Goal: Book appointment/travel/reservation

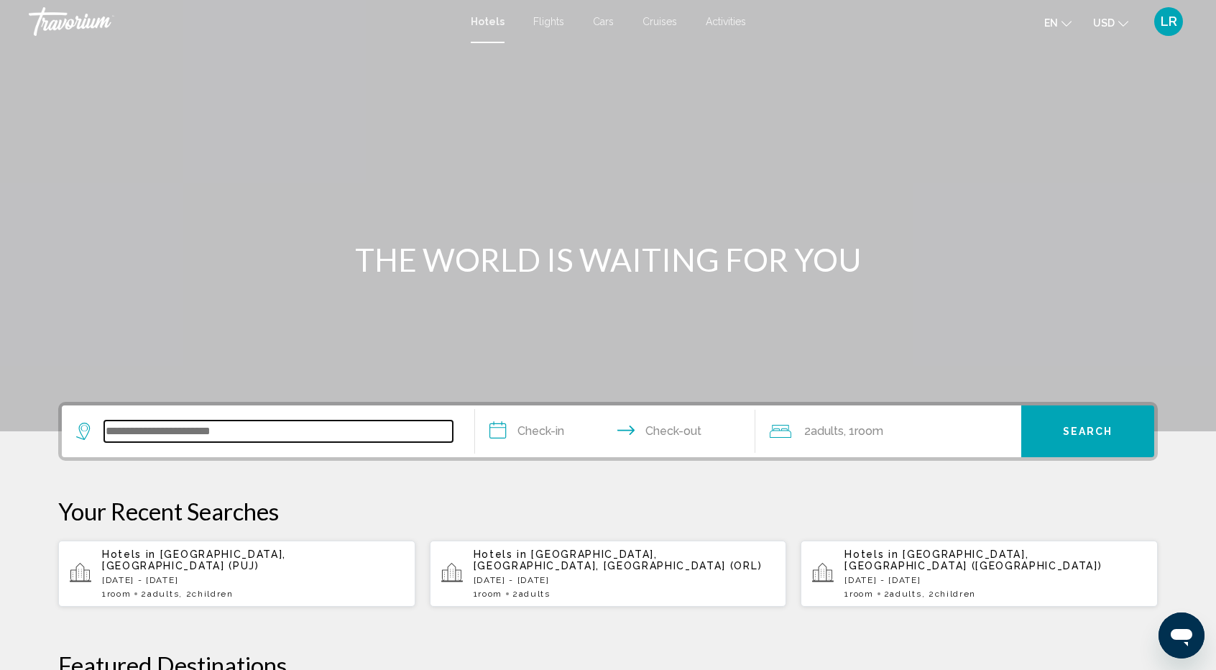
click at [119, 430] on input "Search widget" at bounding box center [278, 431] width 348 height 22
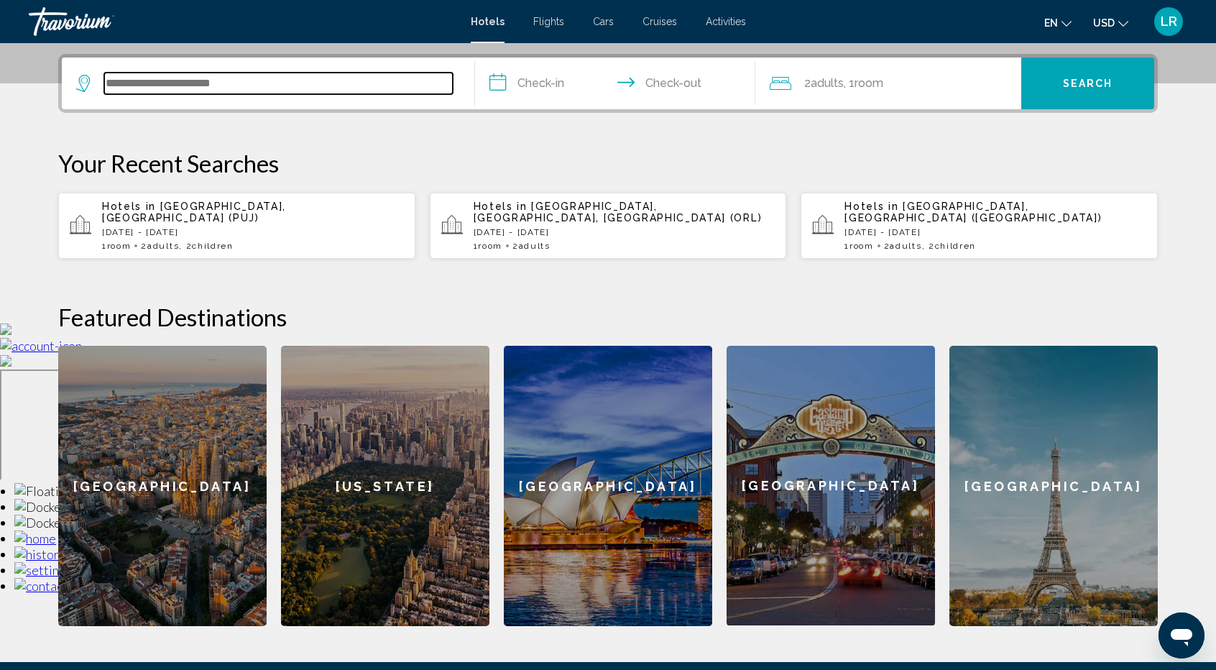
scroll to position [354, 0]
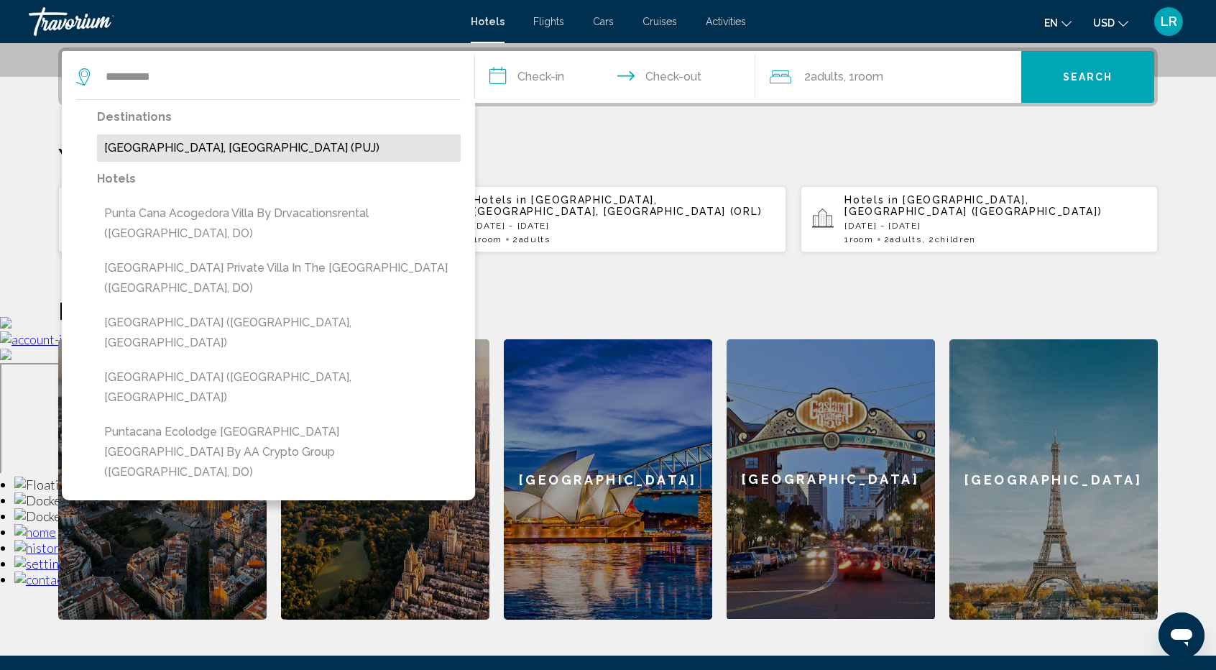
click at [169, 152] on button "Punta Cana, Dominican Republic (PUJ)" at bounding box center [279, 147] width 364 height 27
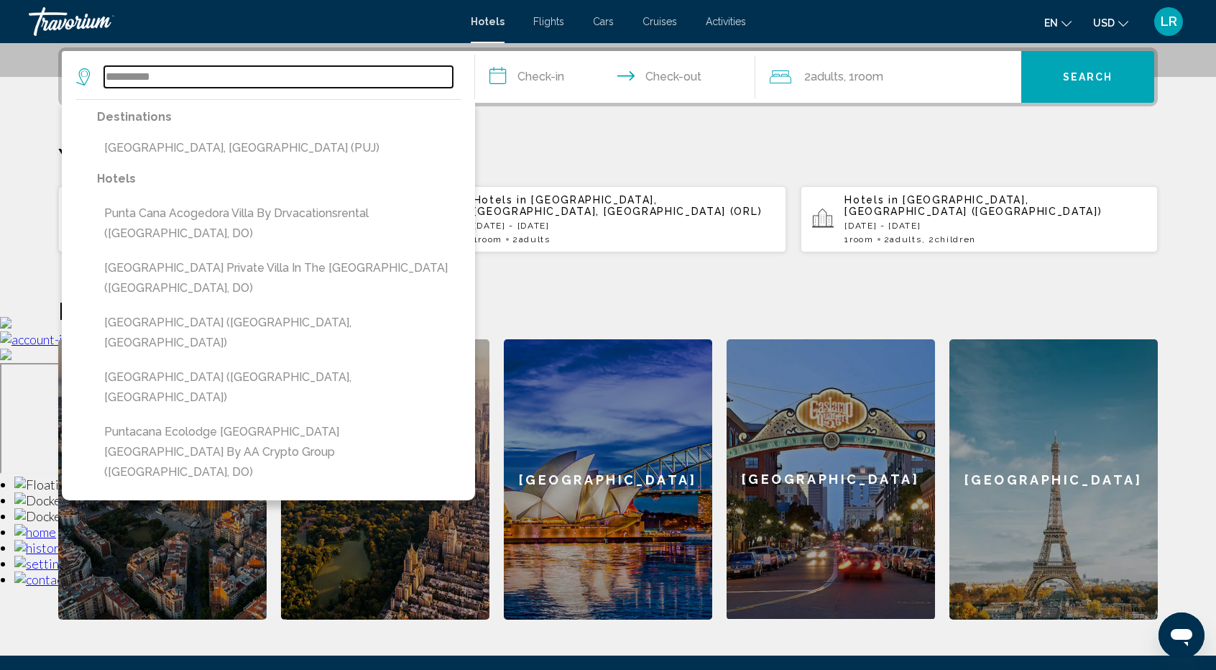
type input "**********"
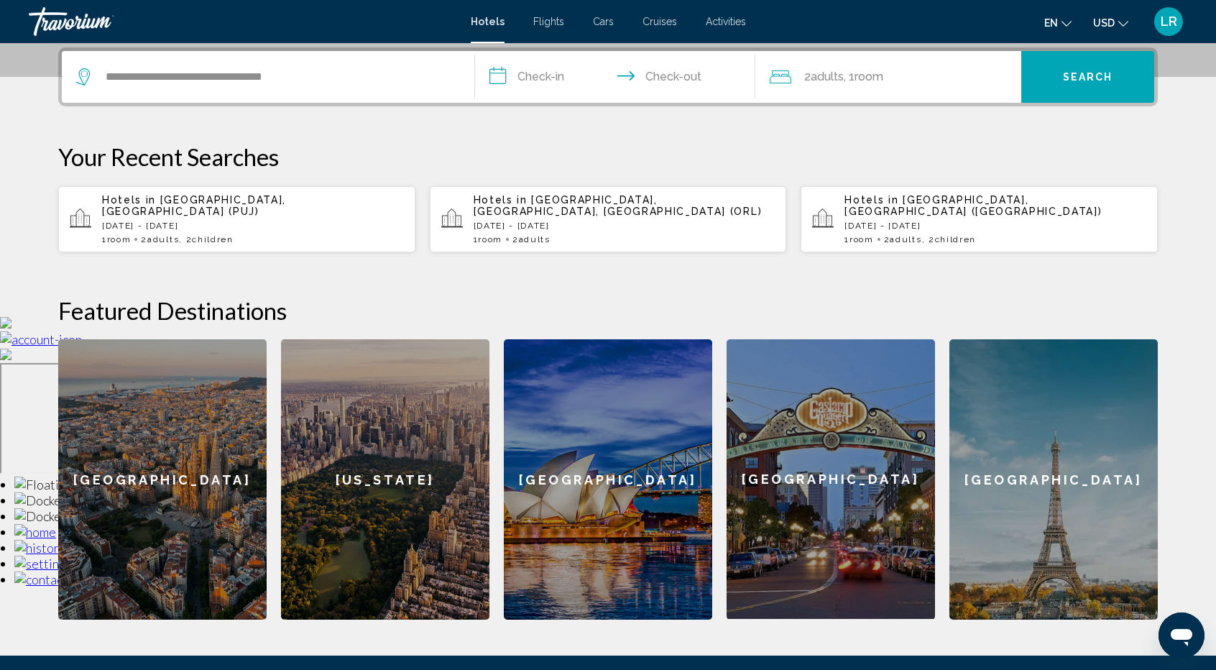
click at [535, 83] on input "**********" at bounding box center [618, 79] width 286 height 56
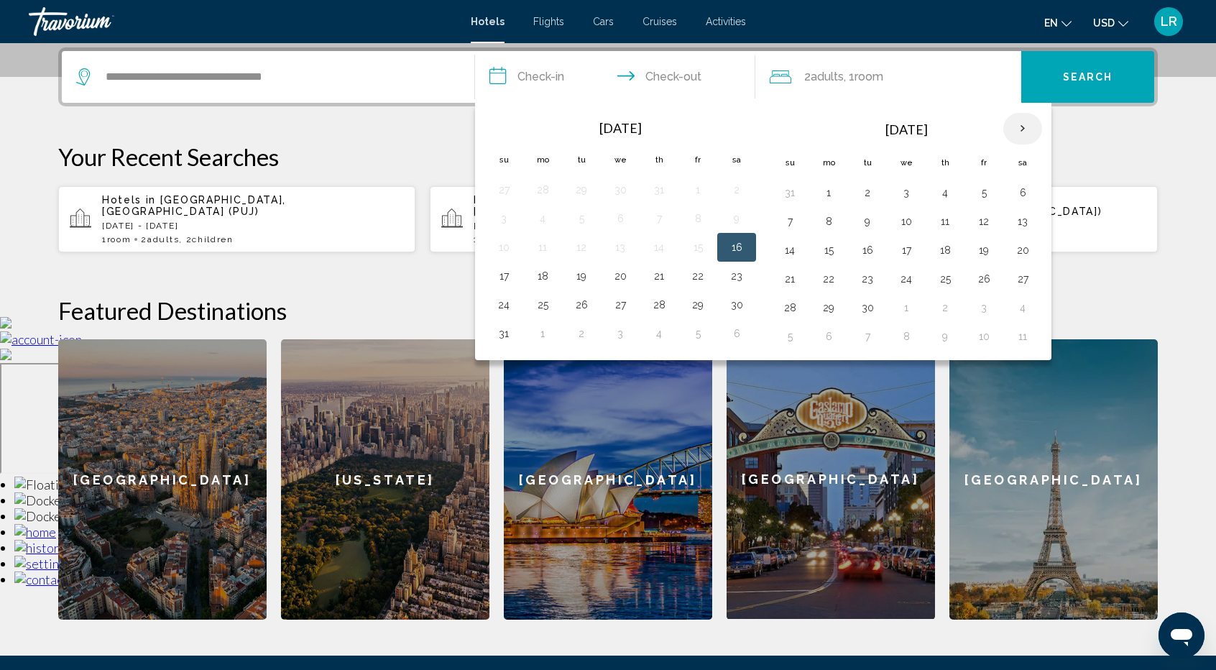
click at [1024, 121] on th "Next month" at bounding box center [1022, 129] width 39 height 32
click at [1026, 122] on th "Next month" at bounding box center [1022, 129] width 39 height 32
click at [1025, 126] on th "Next month" at bounding box center [1022, 129] width 39 height 32
click at [1024, 133] on th "Next month" at bounding box center [1022, 129] width 39 height 32
click at [1022, 122] on th "Next month" at bounding box center [1022, 129] width 39 height 32
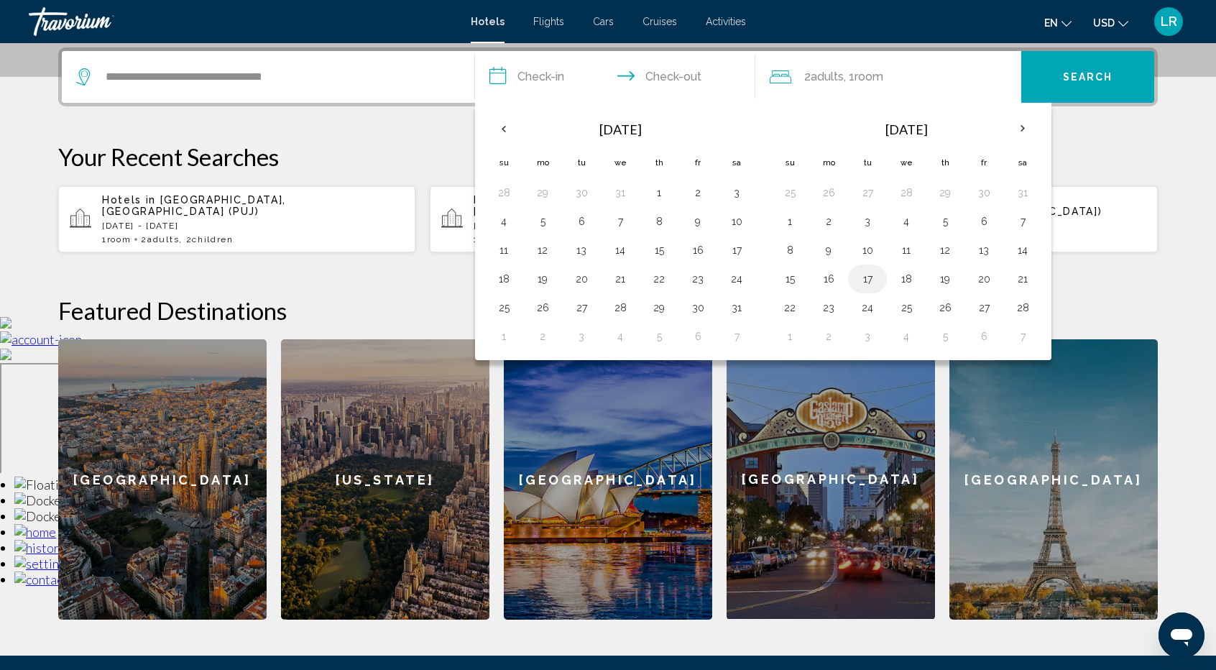
drag, startPoint x: 872, startPoint y: 274, endPoint x: 876, endPoint y: 264, distance: 10.9
click at [874, 274] on button "17" at bounding box center [867, 279] width 23 height 20
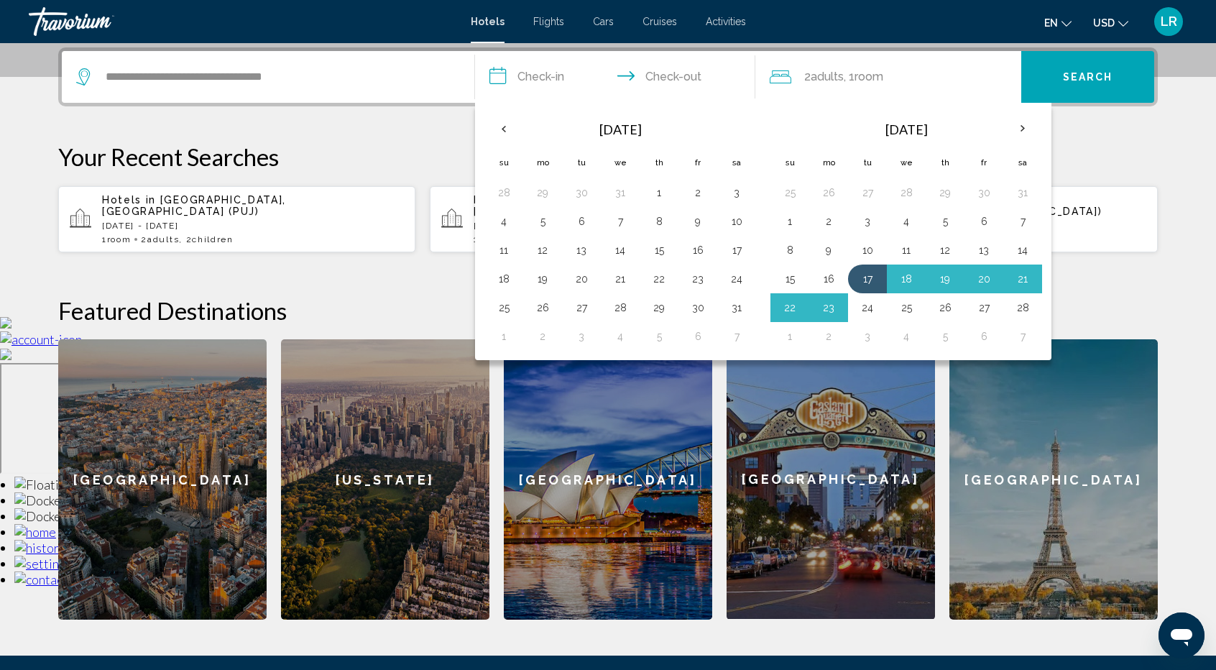
click at [865, 308] on button "24" at bounding box center [867, 307] width 23 height 20
type input "**********"
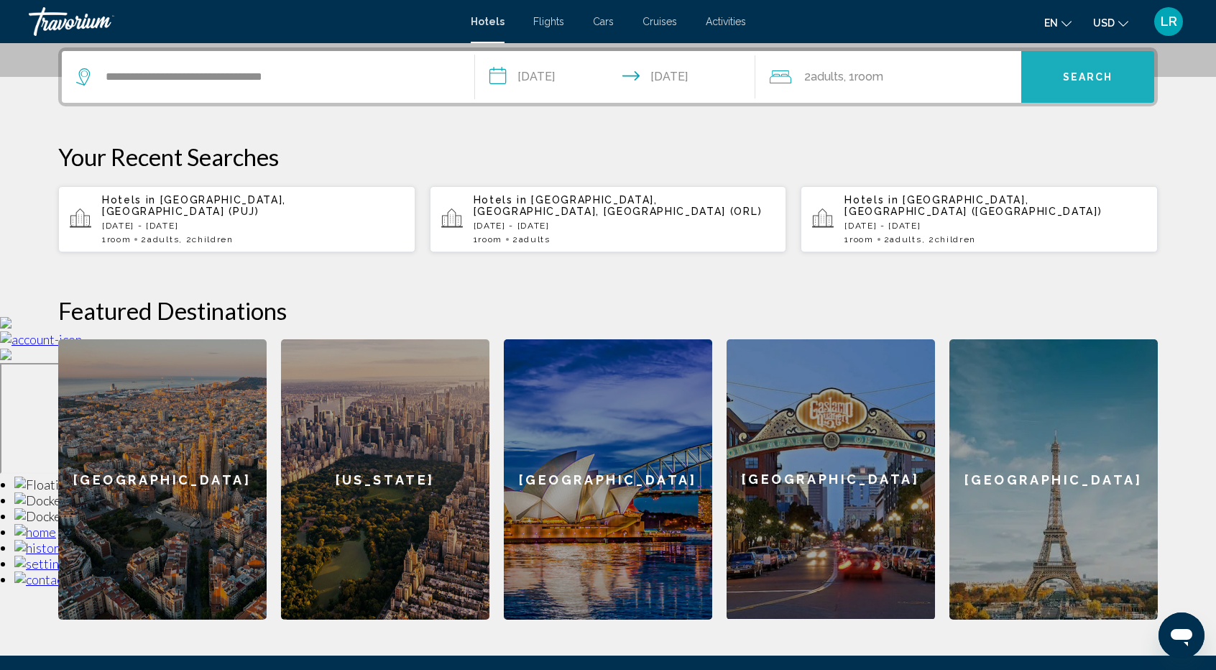
click at [1058, 71] on button "Search" at bounding box center [1087, 77] width 133 height 52
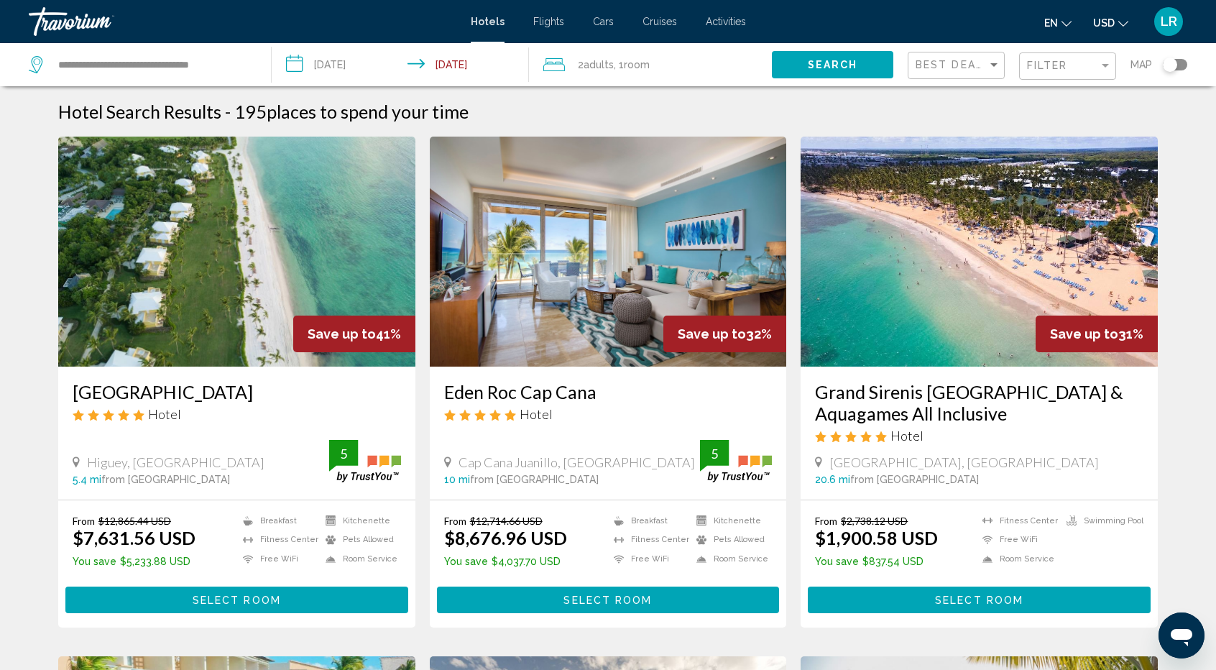
click at [75, 21] on div "Travorium" at bounding box center [101, 21] width 144 height 29
click at [82, 18] on div "Travorium" at bounding box center [101, 21] width 144 height 29
